Goal: Check status: Check status

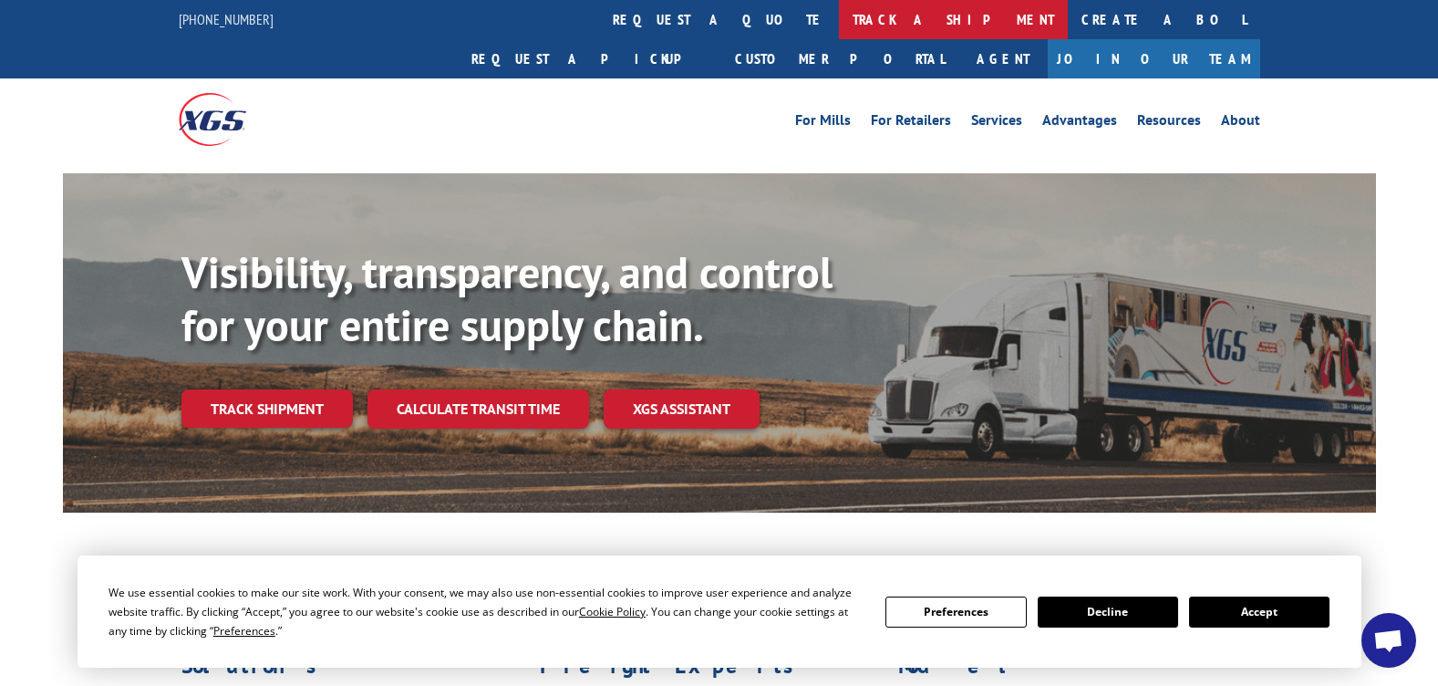
click at [839, 14] on link "track a shipment" at bounding box center [953, 19] width 229 height 39
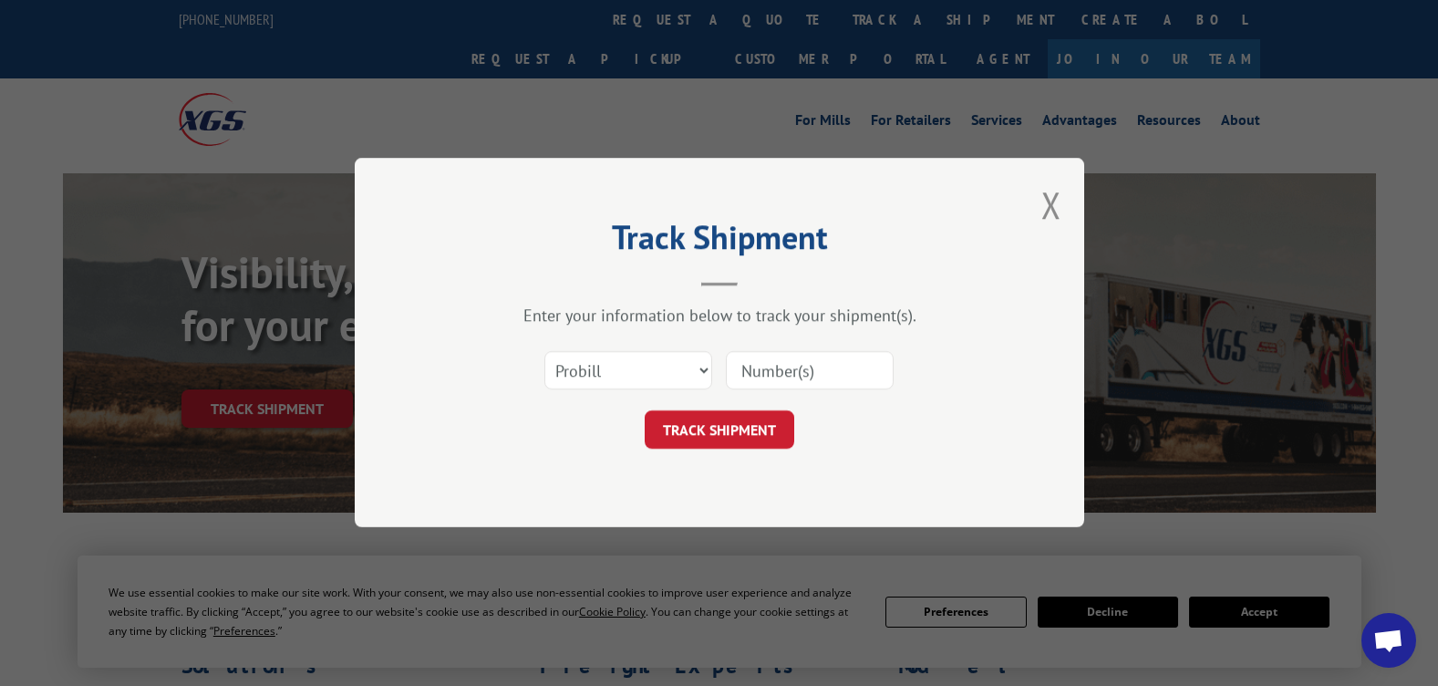
click at [738, 374] on input at bounding box center [810, 371] width 168 height 38
click at [709, 430] on button "TRACK SHIPMENT" at bounding box center [720, 430] width 150 height 38
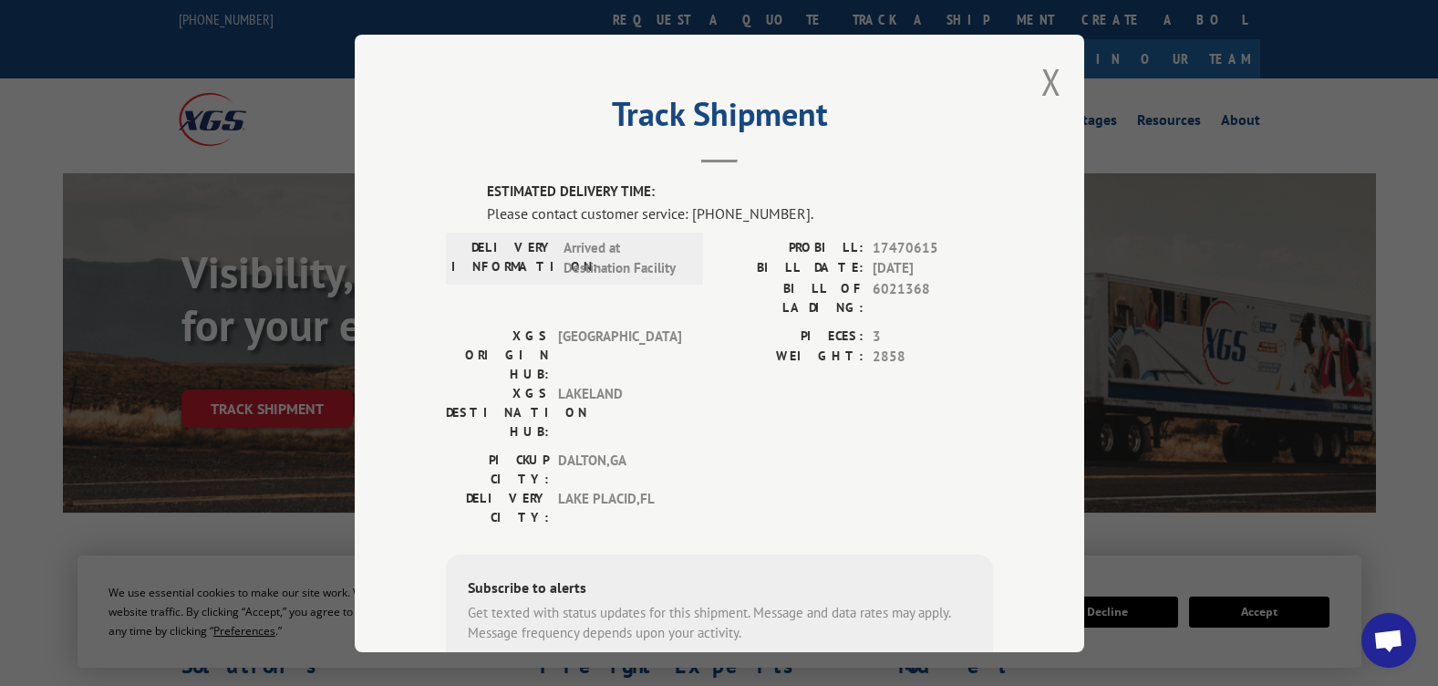
click at [1393, 640] on span "Open chat" at bounding box center [1388, 642] width 30 height 26
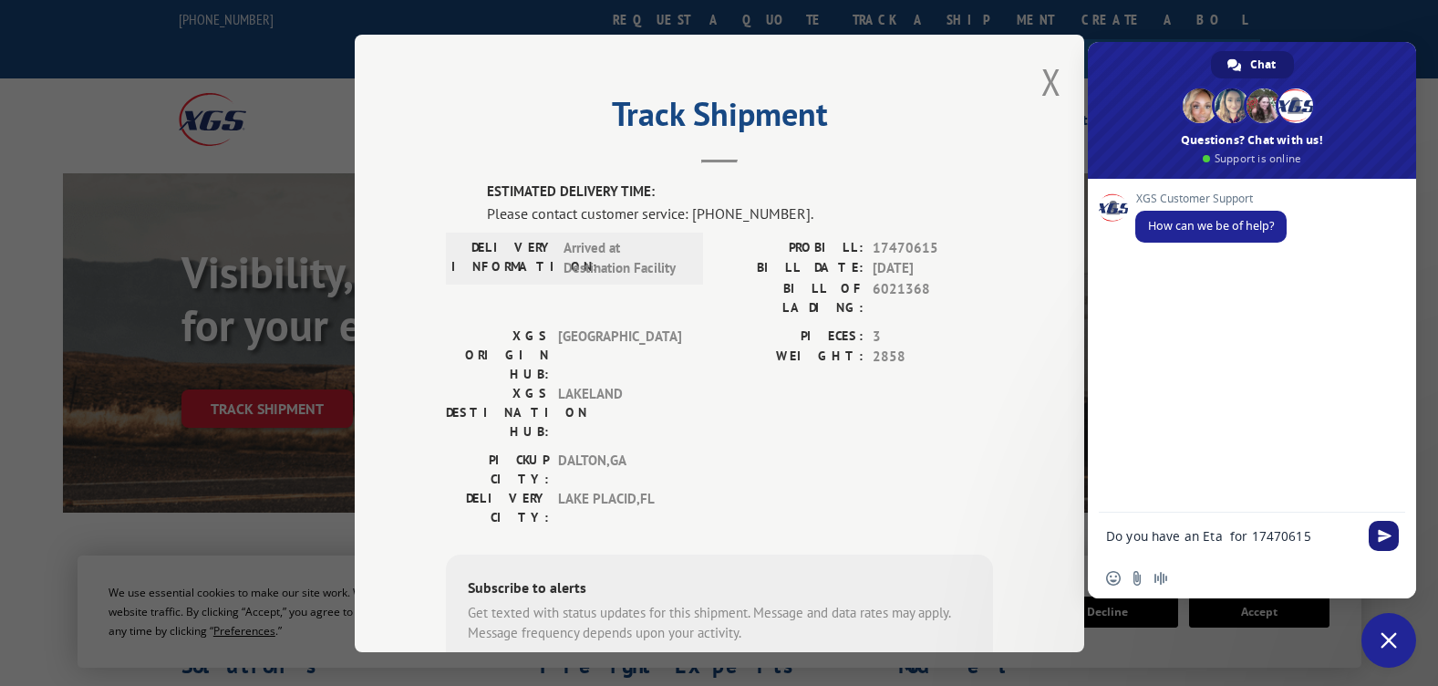
type textarea "Do you have an Eta for 17470615"
click at [1376, 530] on span "Send" at bounding box center [1383, 536] width 30 height 30
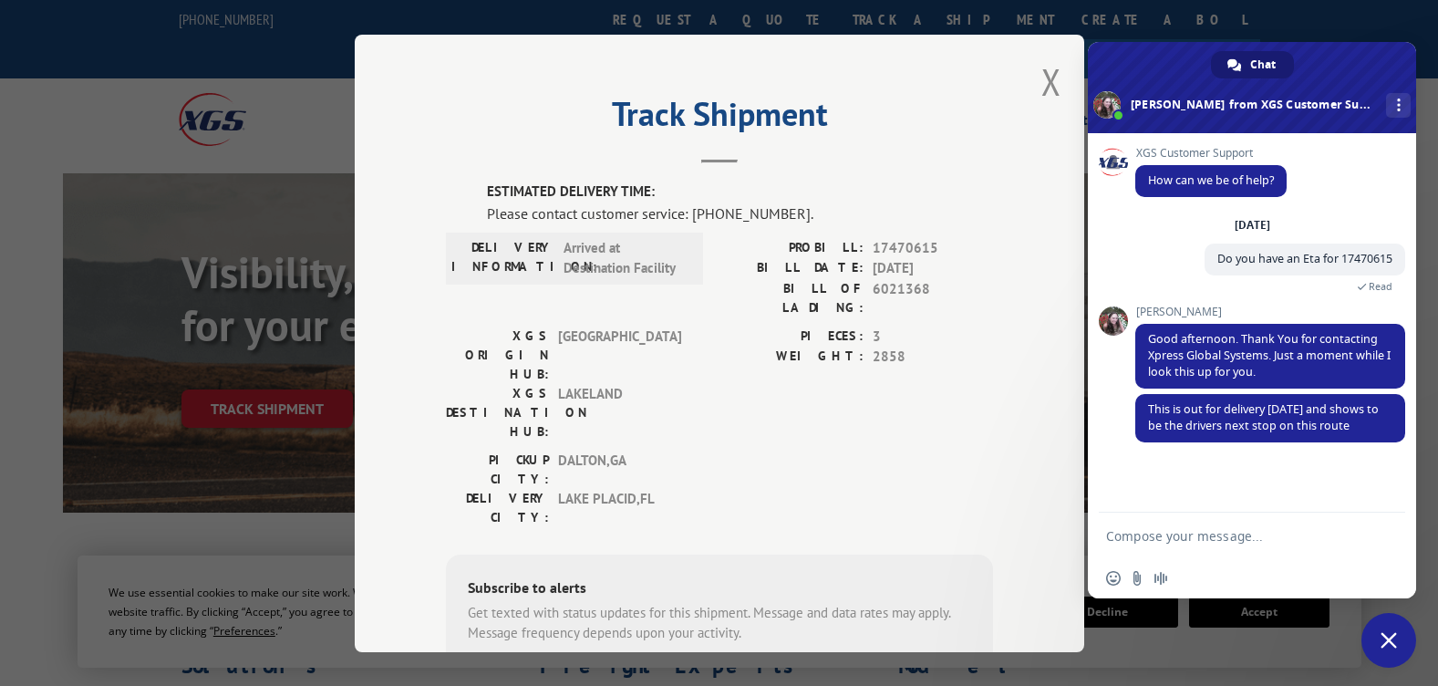
click at [1196, 531] on textarea "Compose your message..." at bounding box center [1232, 536] width 252 height 16
type textarea "can you give me his location and I will know how far away he is"
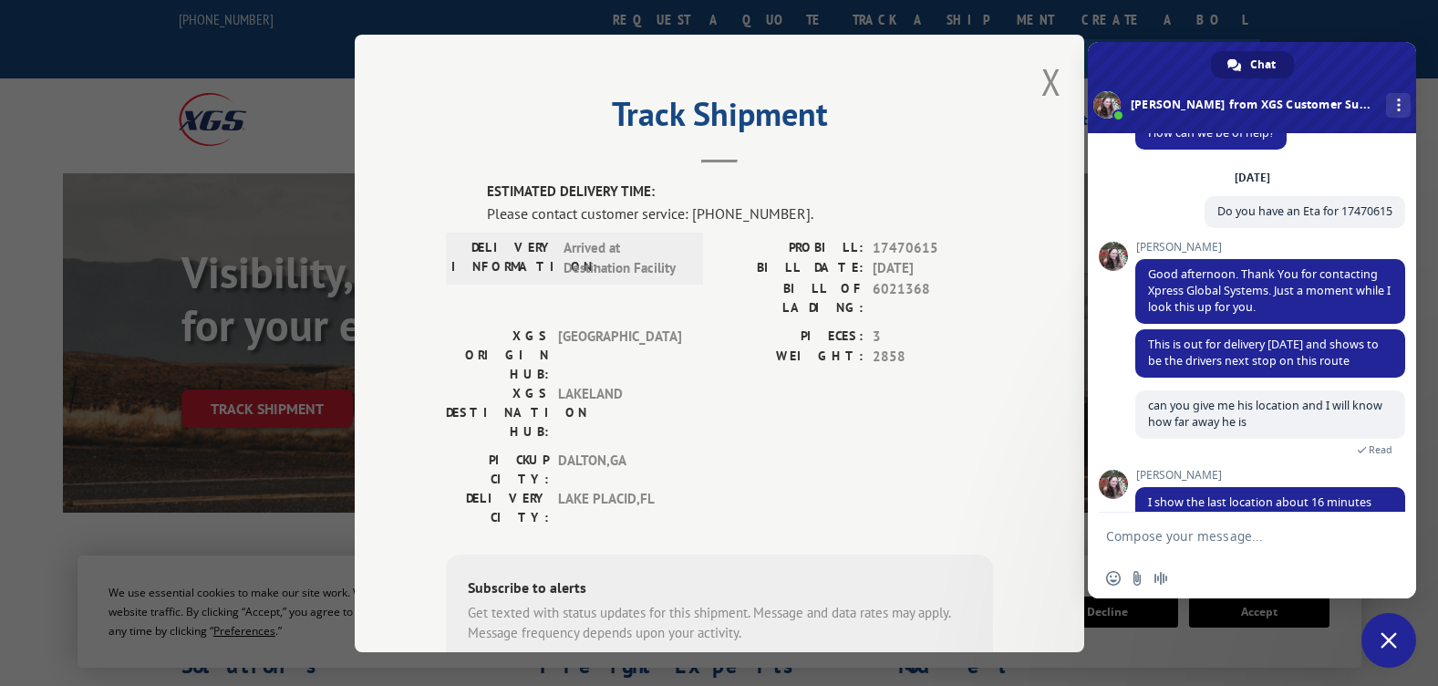
scroll to position [91, 0]
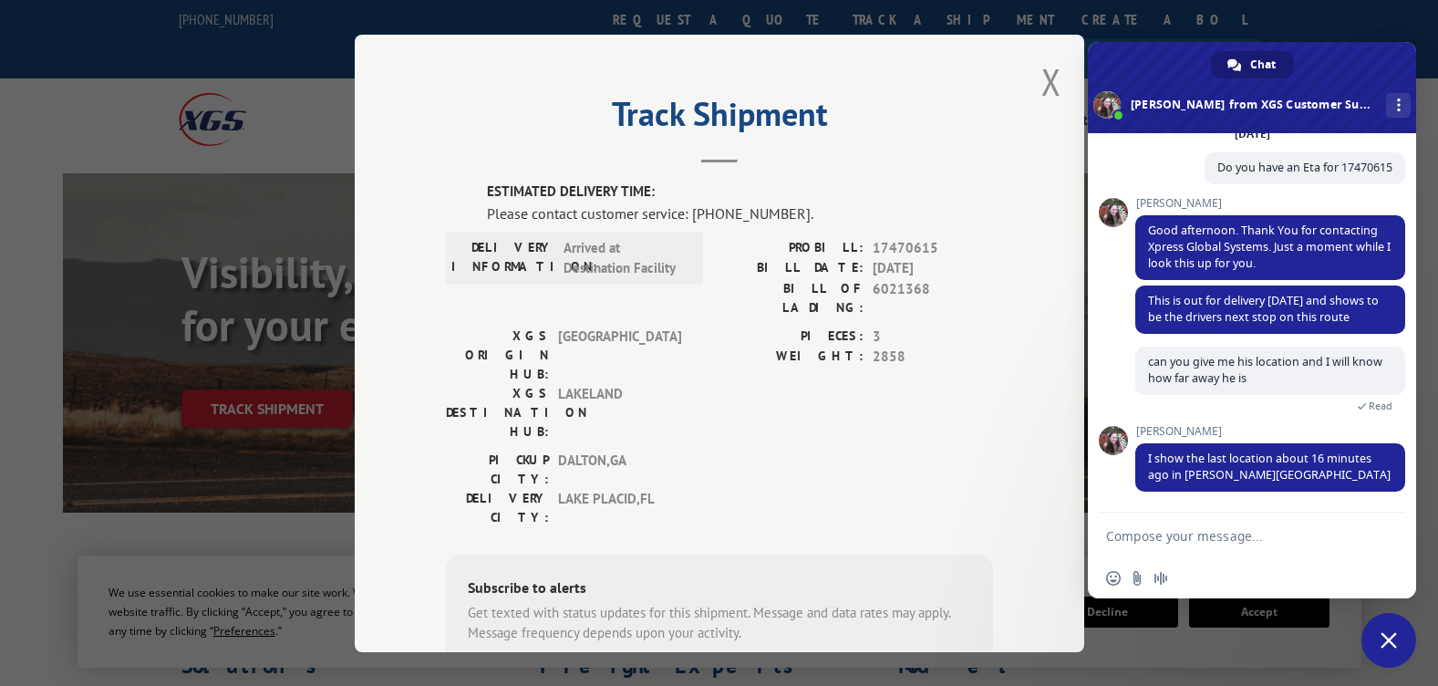
click at [1193, 534] on textarea "Compose your message..." at bounding box center [1232, 536] width 252 height 16
type textarea "ok thank you"
click at [1382, 533] on span "Send" at bounding box center [1385, 536] width 14 height 14
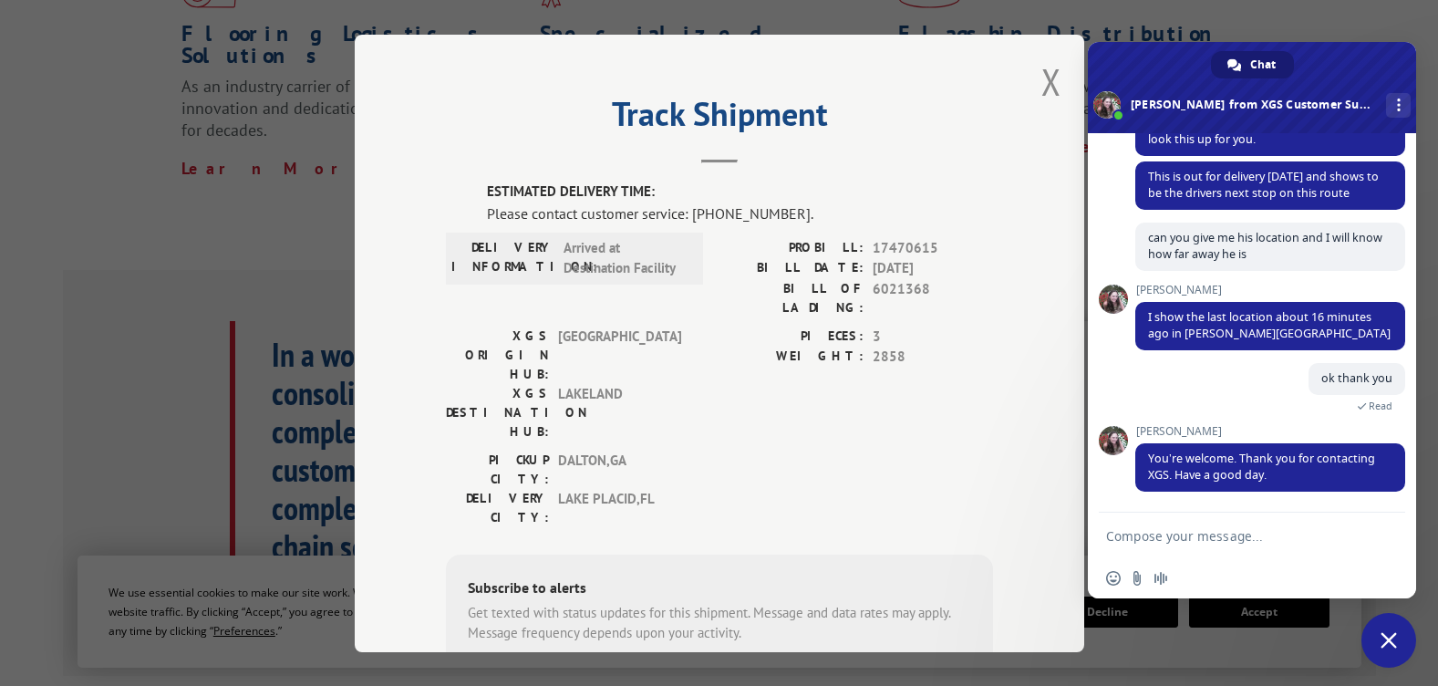
scroll to position [1200, 0]
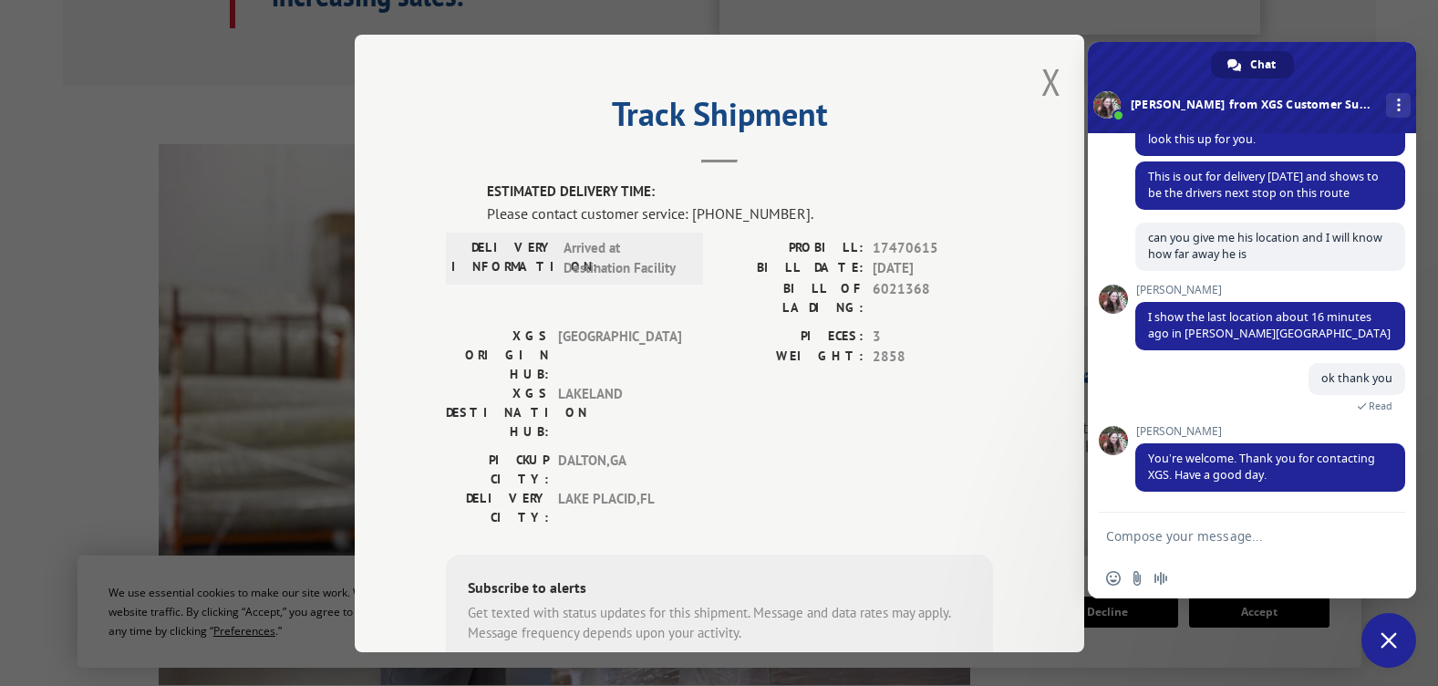
click at [1248, 529] on textarea "Compose your message..." at bounding box center [1232, 536] width 252 height 16
type textarea "you too"
click at [1388, 542] on span "Send" at bounding box center [1385, 536] width 14 height 14
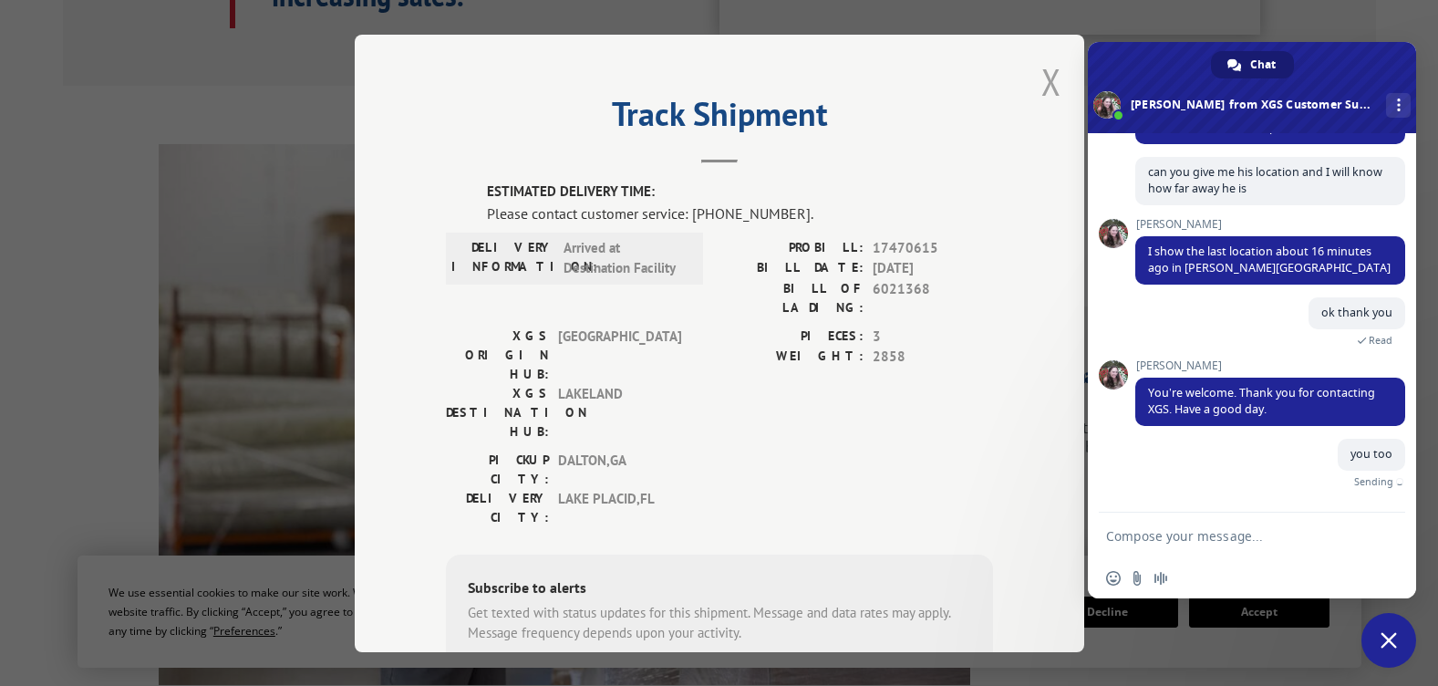
scroll to position [260, 0]
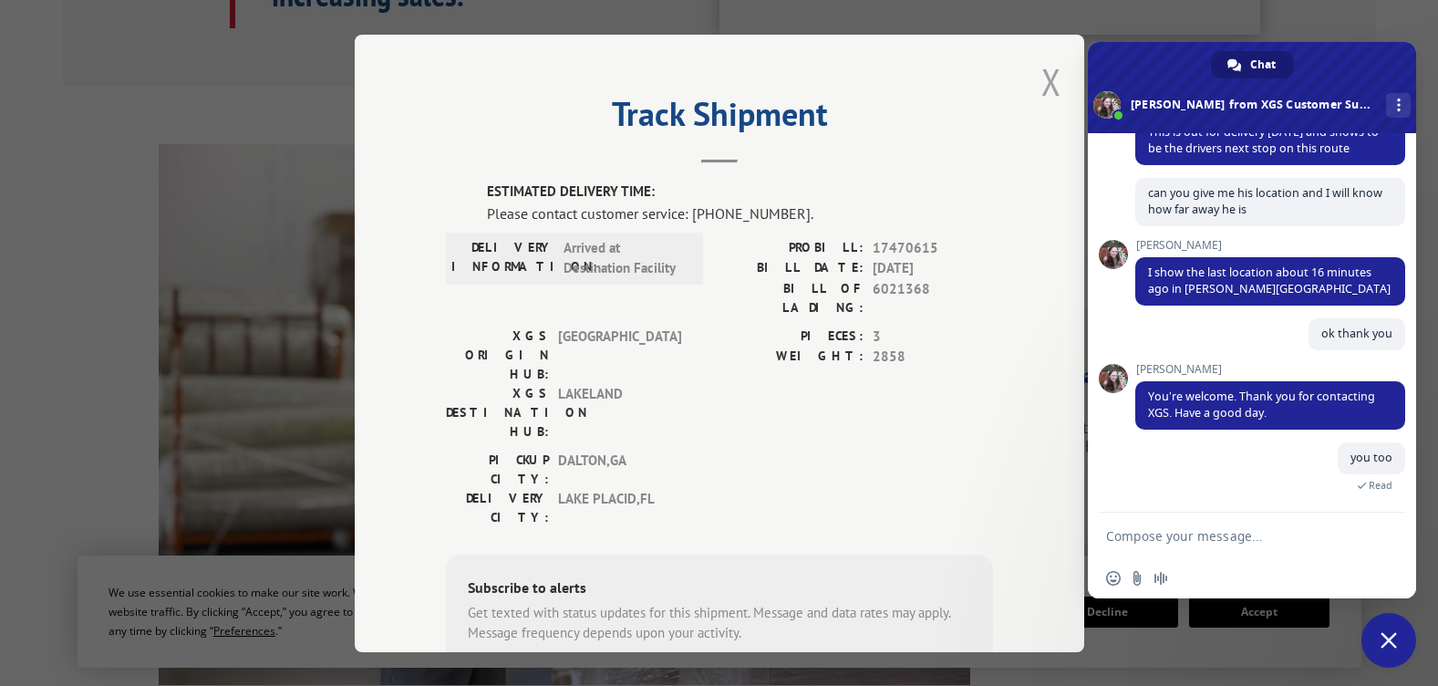
click at [1045, 84] on button "Close modal" at bounding box center [1051, 81] width 20 height 48
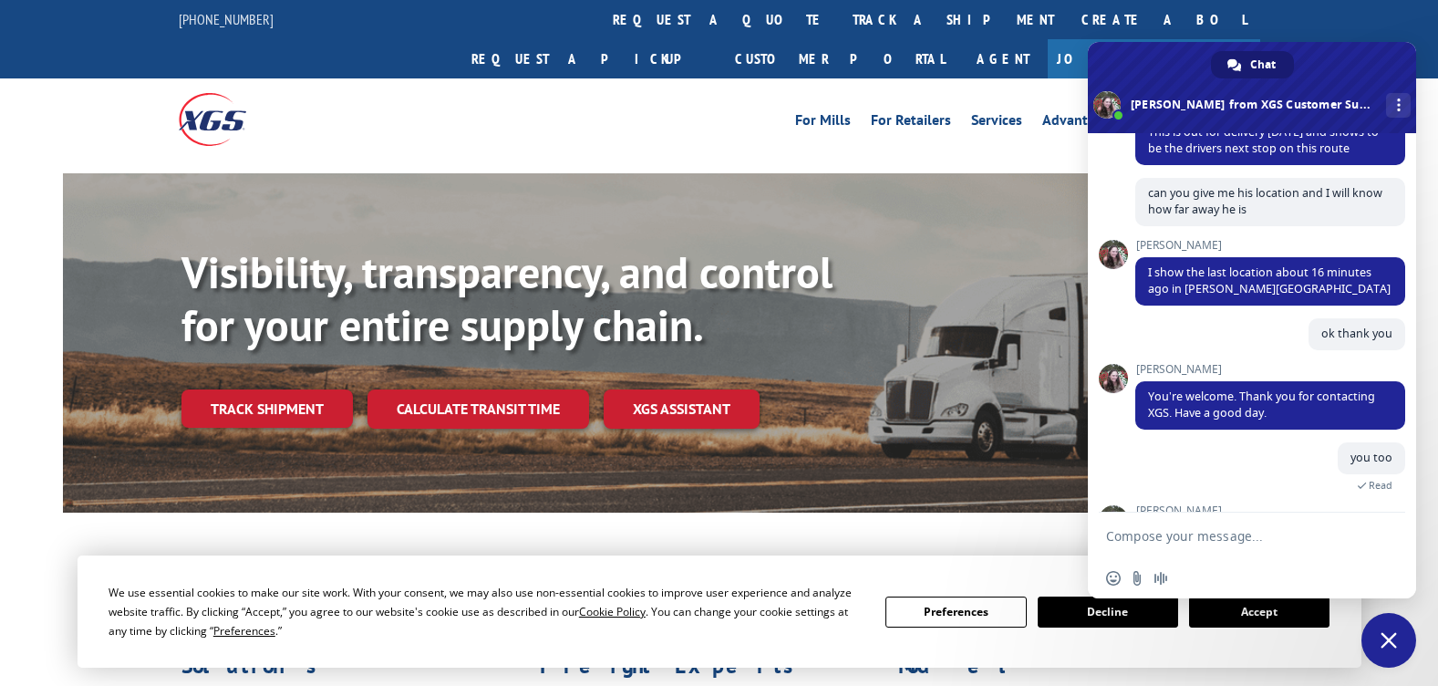
scroll to position [323, 0]
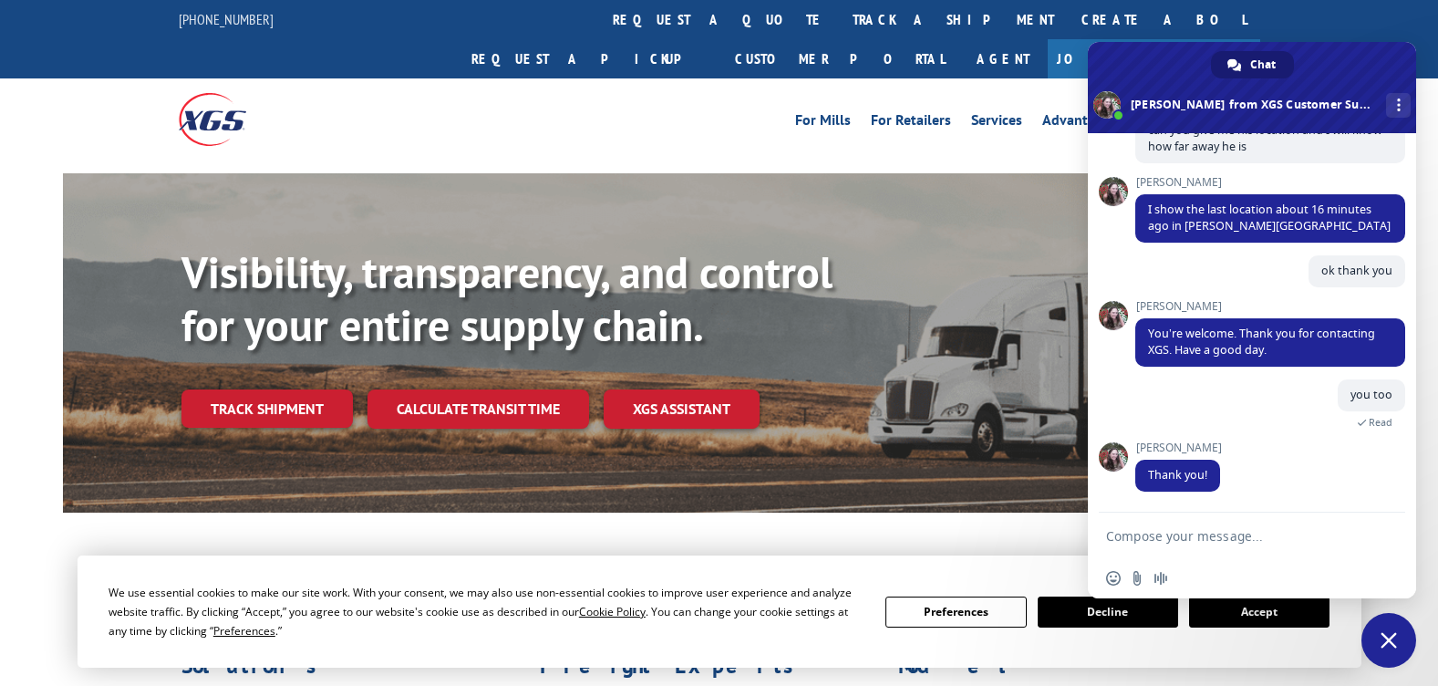
click at [1396, 643] on span "Close chat" at bounding box center [1388, 640] width 16 height 16
